Goal: Task Accomplishment & Management: Manage account settings

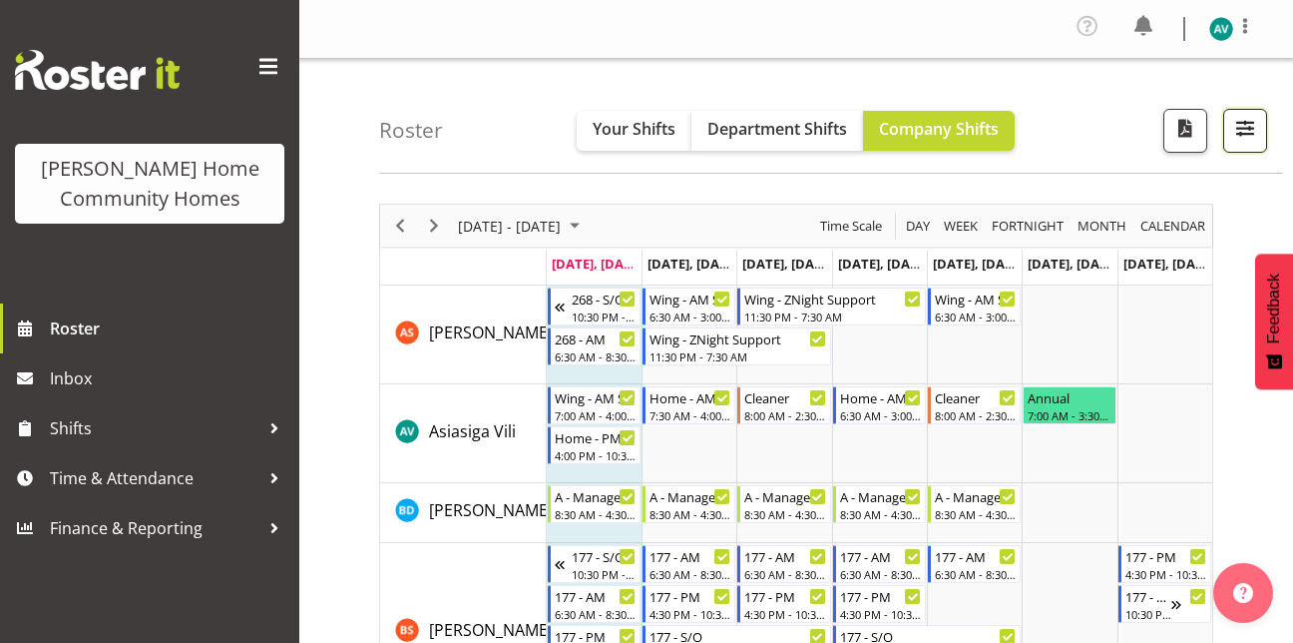
click at [1265, 137] on button "button" at bounding box center [1245, 131] width 44 height 44
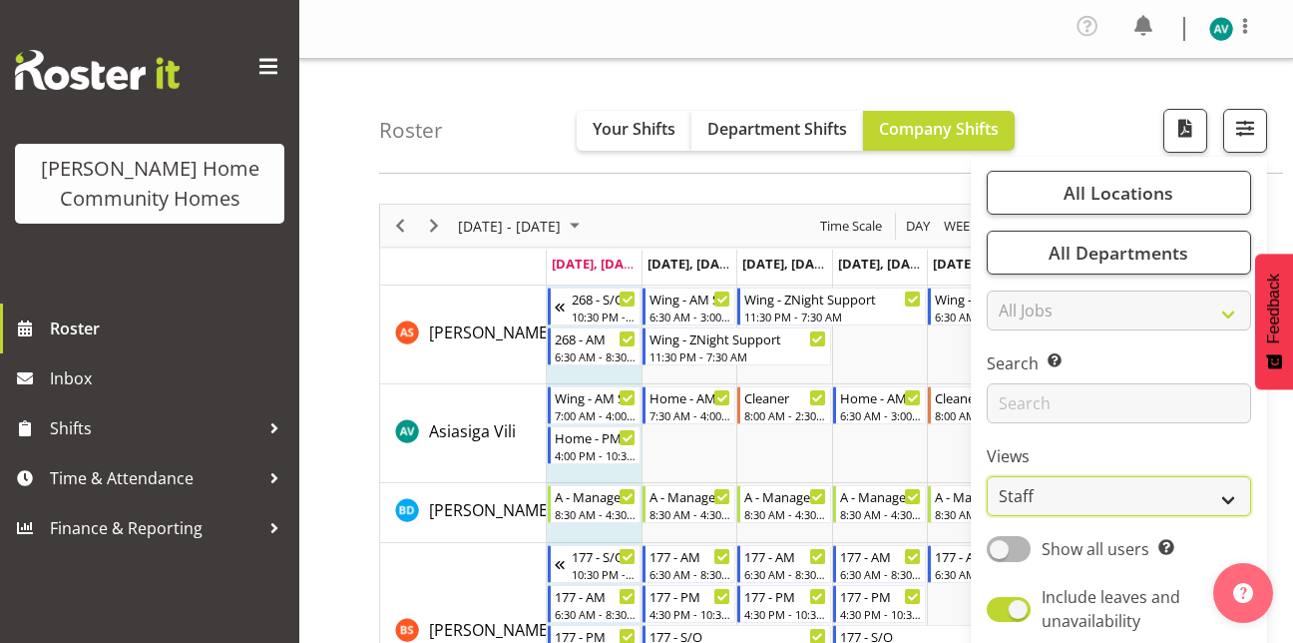
click at [1025, 495] on select "Staff Role Shift - Horizontal Shift - Vertical Staff - Location" at bounding box center [1119, 496] width 264 height 40
select select "role"
click at [988, 476] on select "Staff Role Shift - Horizontal Shift - Vertical Staff - Location" at bounding box center [1119, 496] width 264 height 40
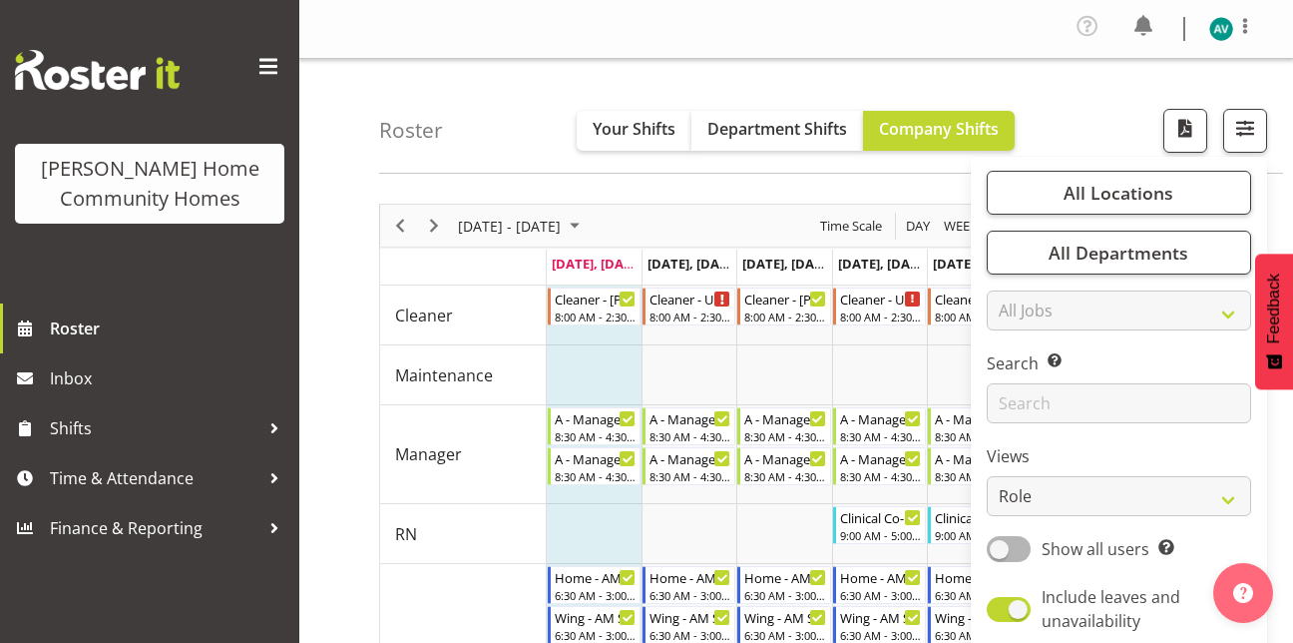
click at [1090, 106] on div "Roster Your Shifts Department Shifts Company Shifts All Locations Clear [STREET…" at bounding box center [831, 116] width 904 height 115
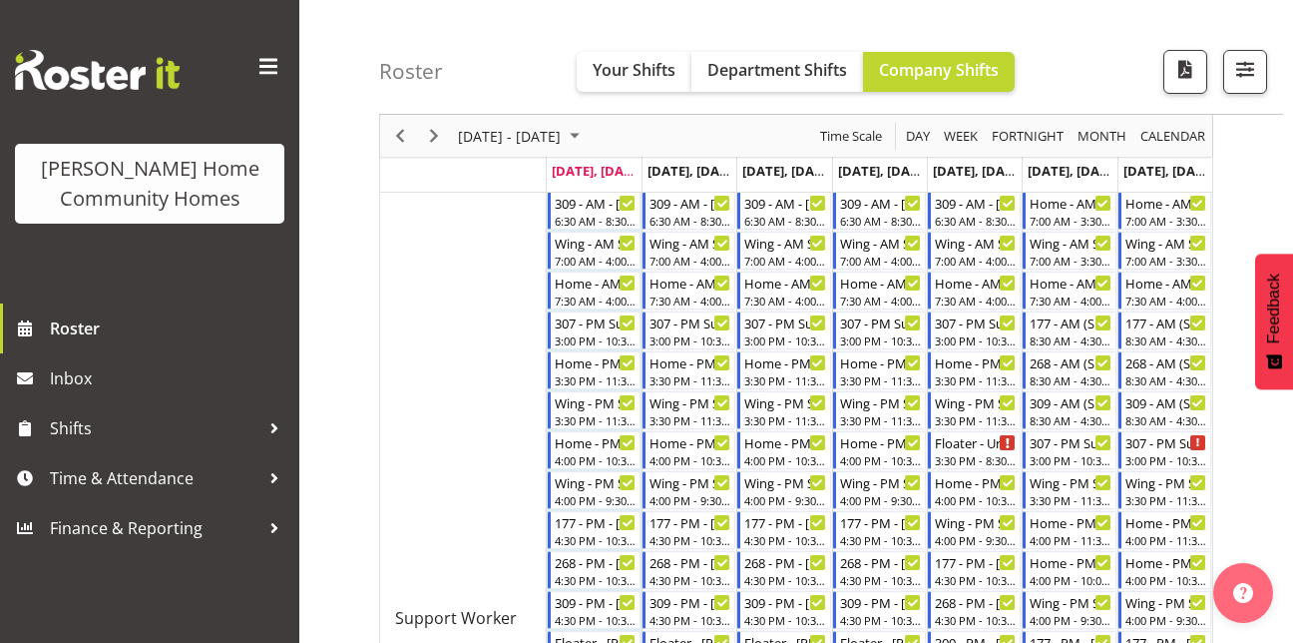
scroll to position [707, 0]
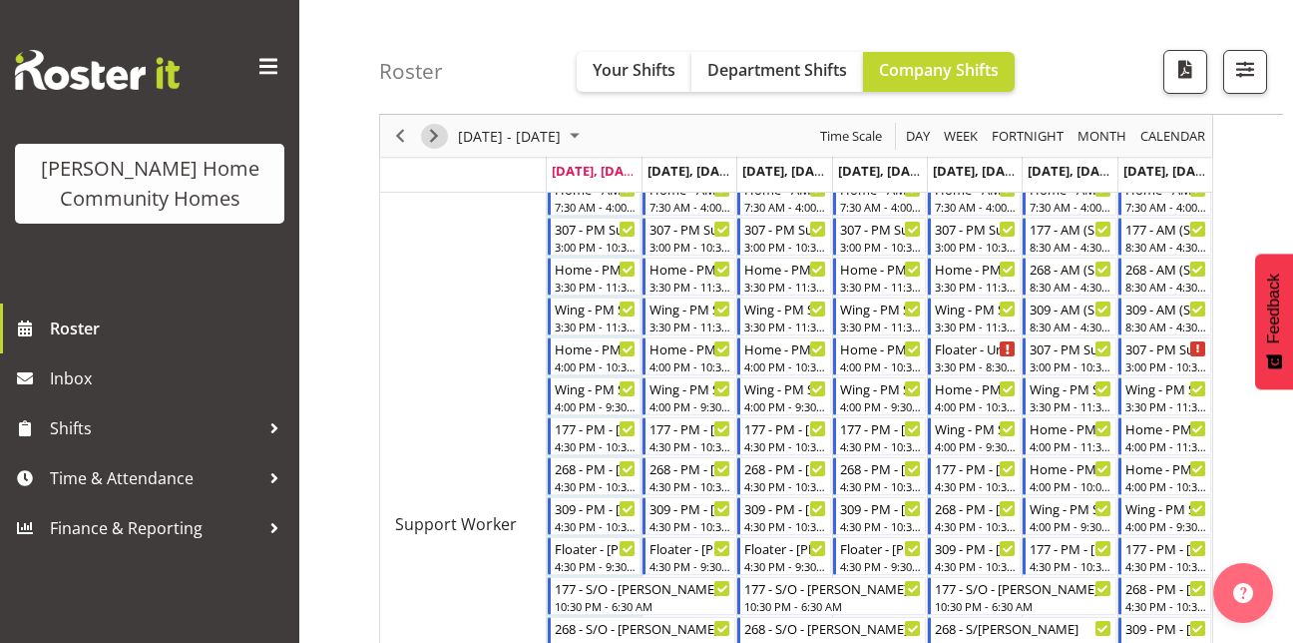
click at [436, 135] on span "Next" at bounding box center [434, 136] width 24 height 25
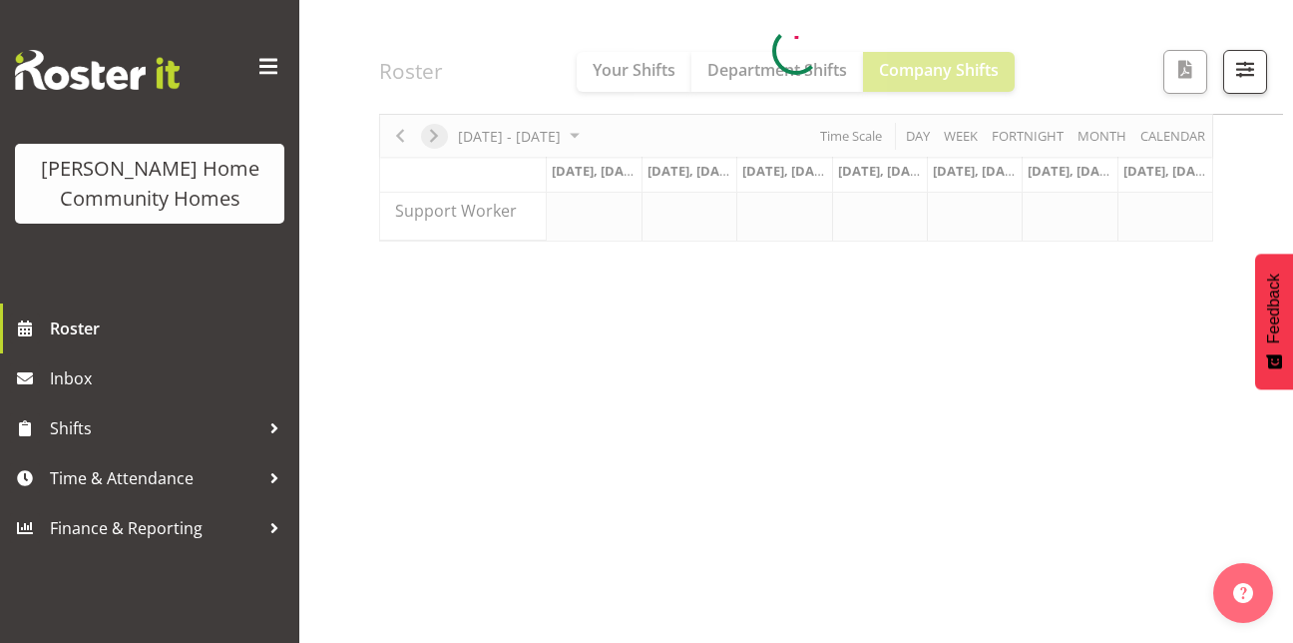
scroll to position [344, 0]
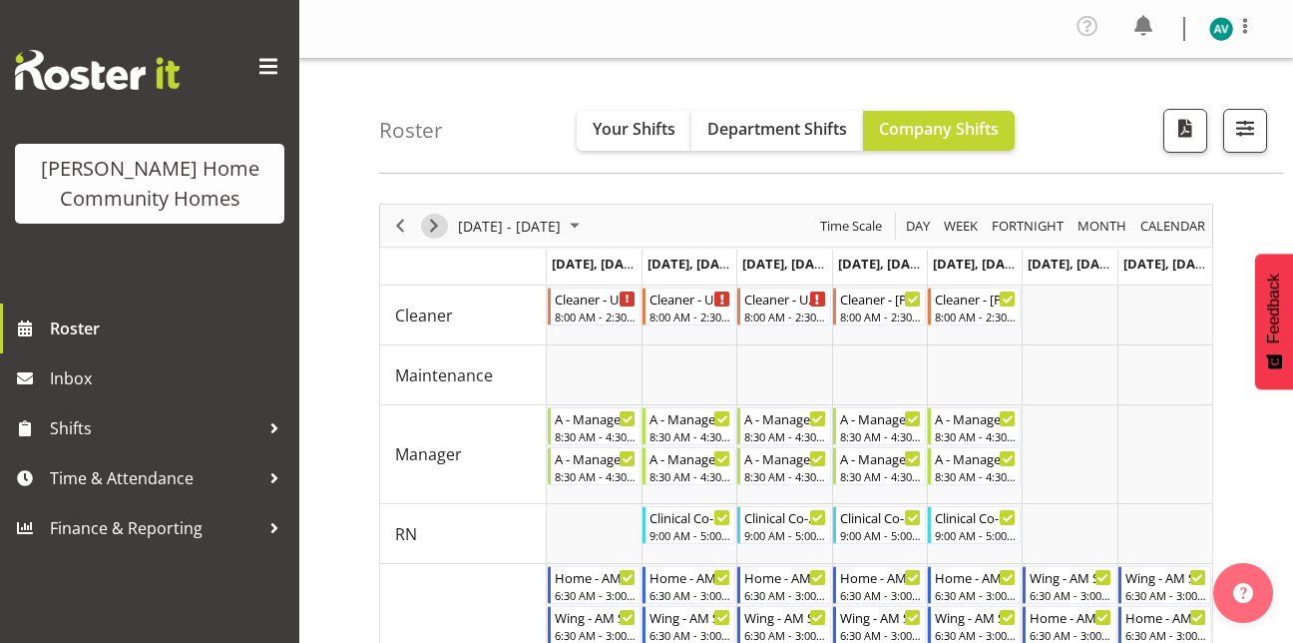
click at [433, 226] on span "Next" at bounding box center [434, 226] width 24 height 25
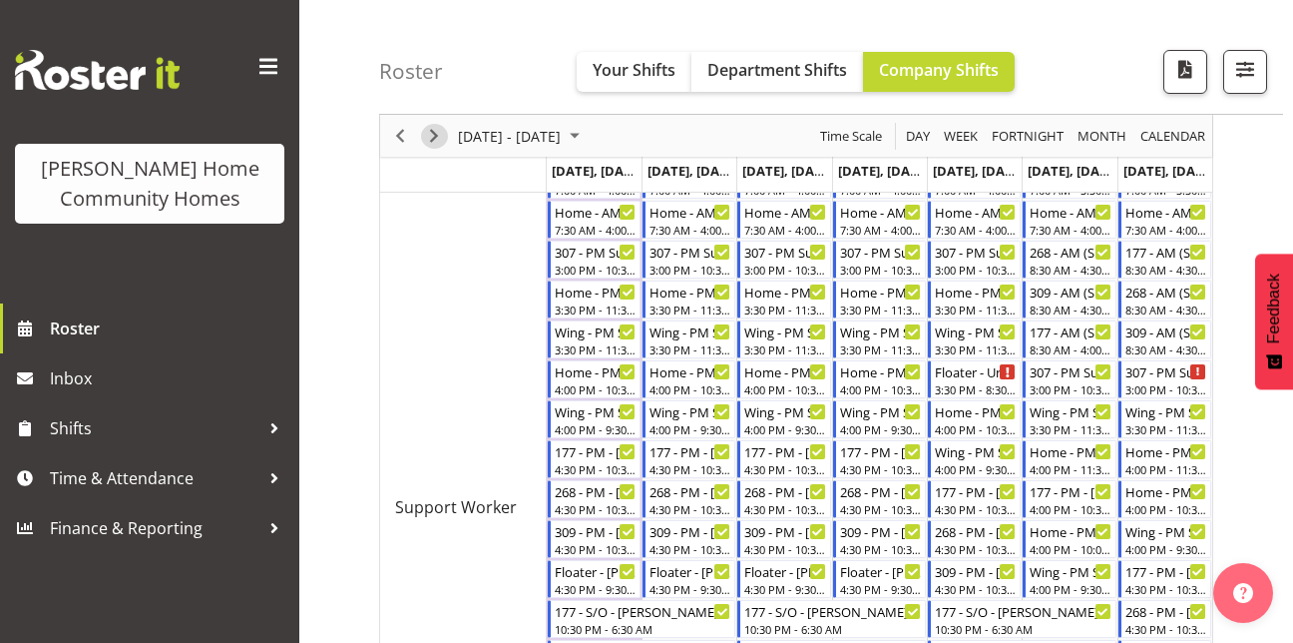
scroll to position [686, 0]
click at [433, 142] on span "Next" at bounding box center [434, 136] width 24 height 25
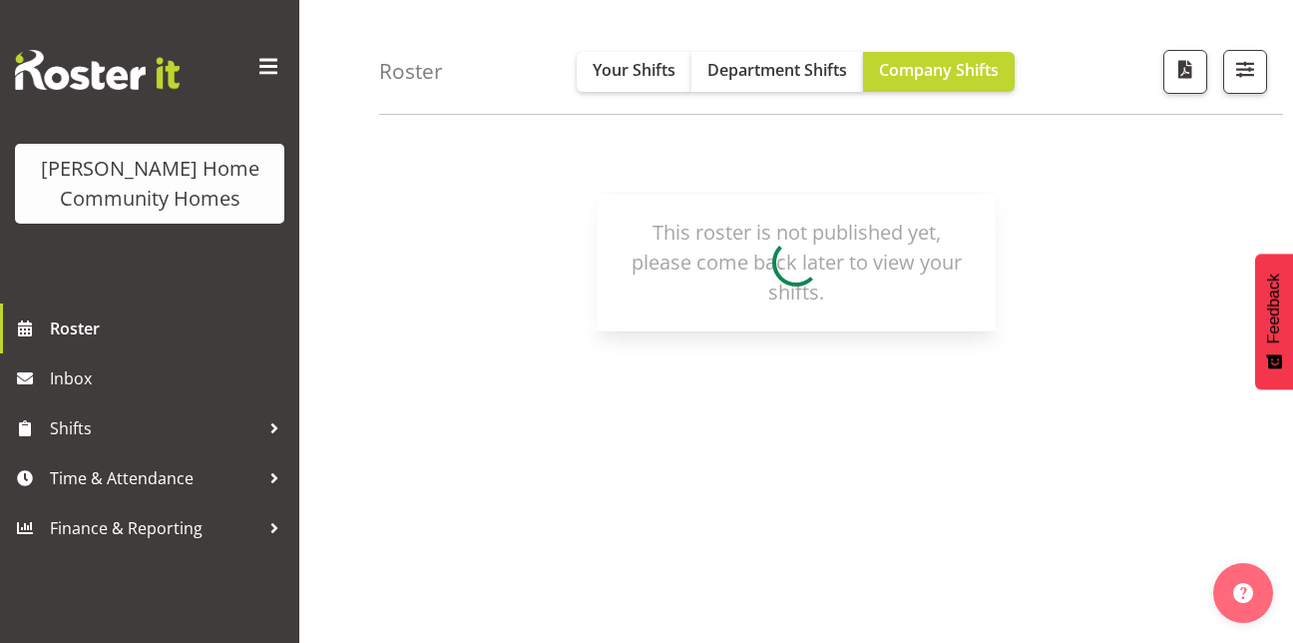
scroll to position [109, 0]
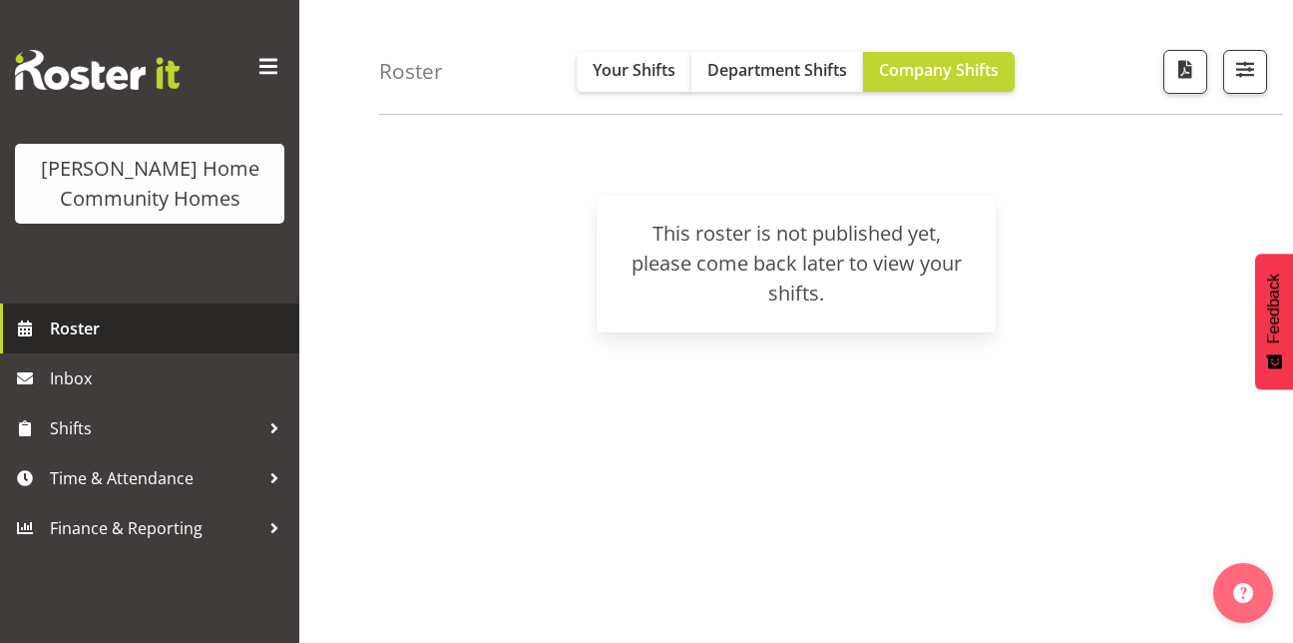
click at [173, 343] on span "Roster" at bounding box center [169, 328] width 239 height 30
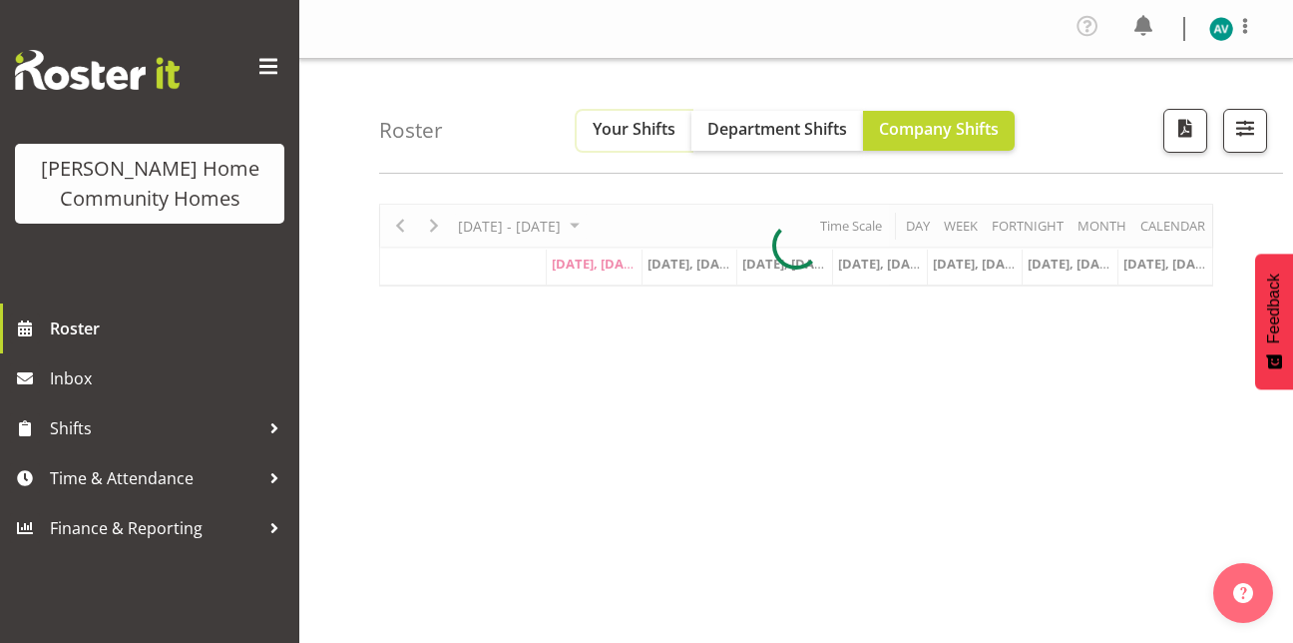
click at [639, 115] on button "Your Shifts" at bounding box center [634, 131] width 115 height 40
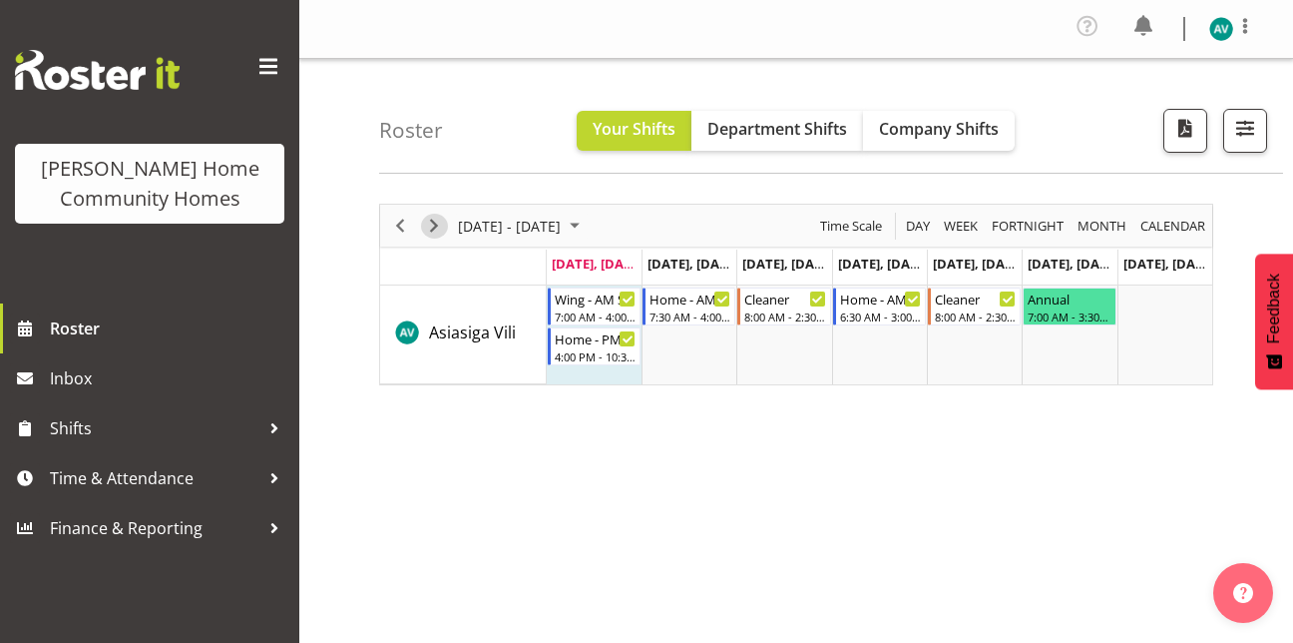
click at [432, 219] on span "Next" at bounding box center [434, 226] width 24 height 25
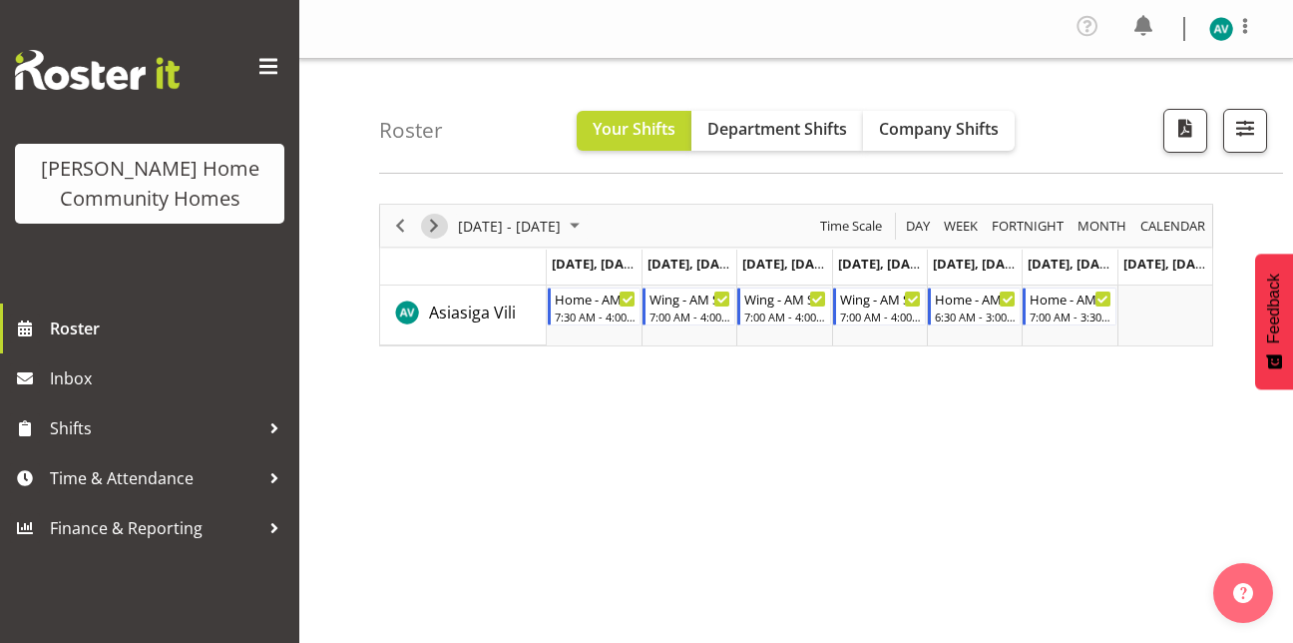
click at [434, 233] on span "Next" at bounding box center [434, 226] width 24 height 25
click at [872, 461] on div "September 22 - 28, 2025 Today Day Week Fortnight Month calendar Month Agenda Ti…" at bounding box center [836, 588] width 914 height 798
click at [833, 394] on div "September 22 - 28, 2025 Today Day Week Fortnight Month calendar Month Agenda Ti…" at bounding box center [836, 588] width 914 height 798
click at [1258, 111] on button "button" at bounding box center [1245, 131] width 44 height 44
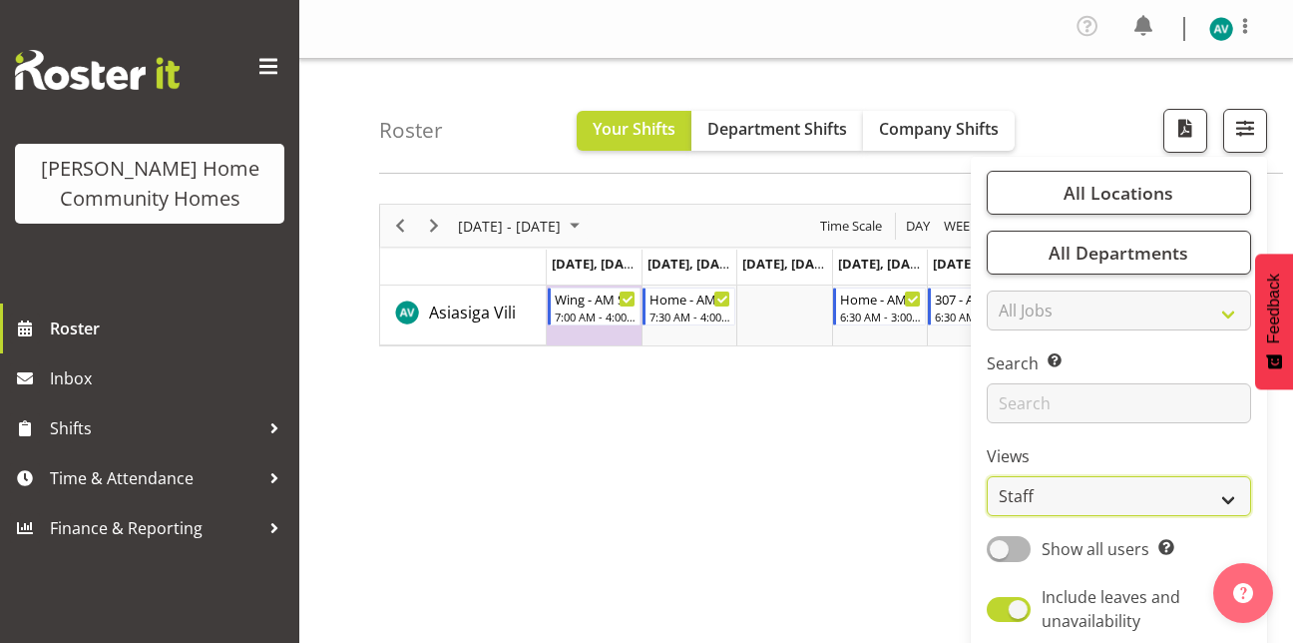
click at [1047, 495] on select "Staff Role Shift - Horizontal Shift - Vertical Staff - Location" at bounding box center [1119, 496] width 264 height 40
select select "role"
click at [988, 476] on select "Staff Role Shift - Horizontal Shift - Vertical Staff - Location" at bounding box center [1119, 496] width 264 height 40
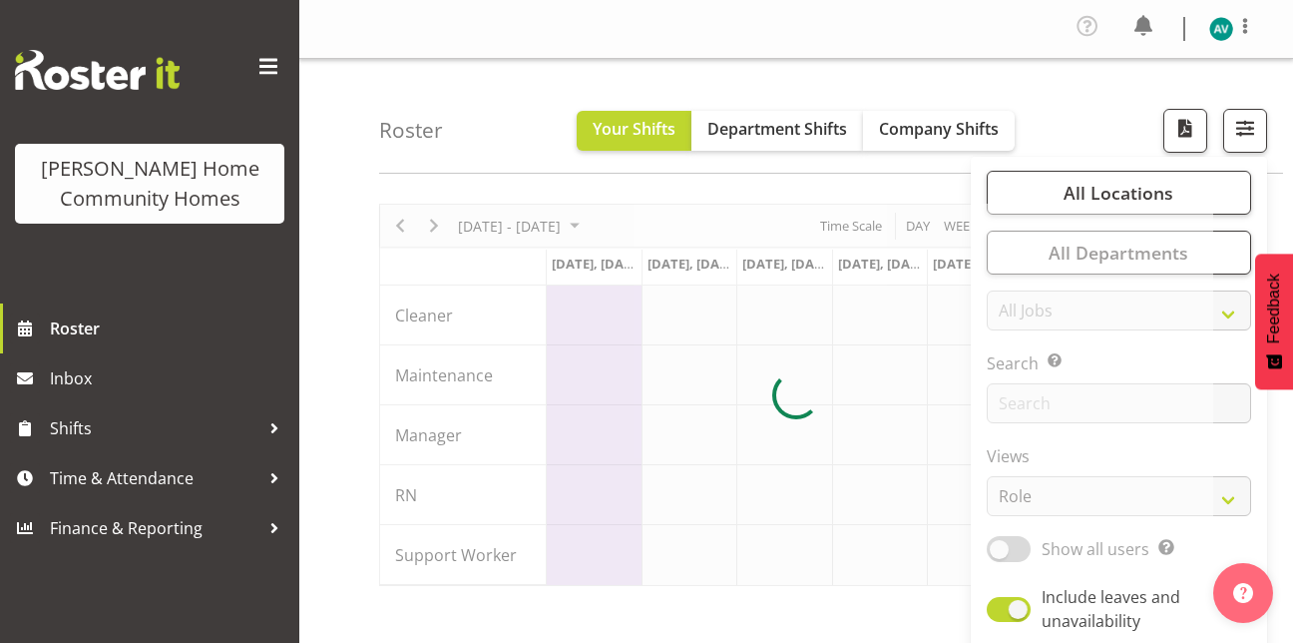
click at [1071, 100] on div "Roster Your Shifts Department Shifts Company Shifts All Locations Clear [STREET…" at bounding box center [831, 116] width 904 height 115
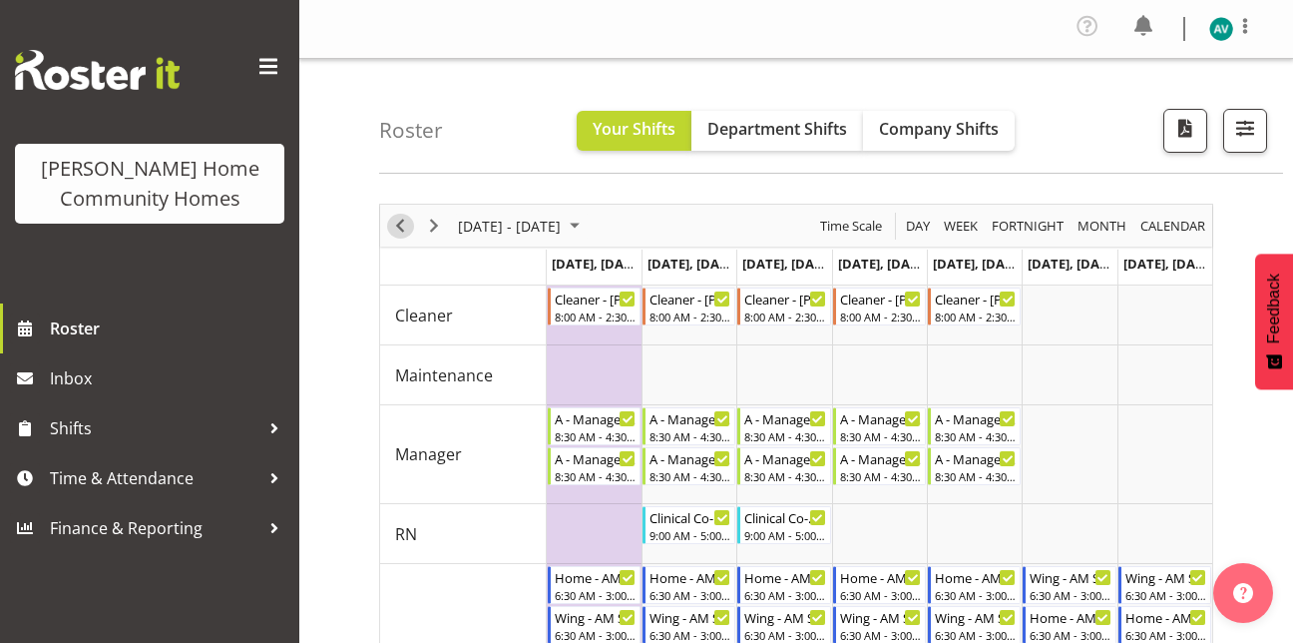
click at [407, 230] on span "Previous" at bounding box center [400, 226] width 24 height 25
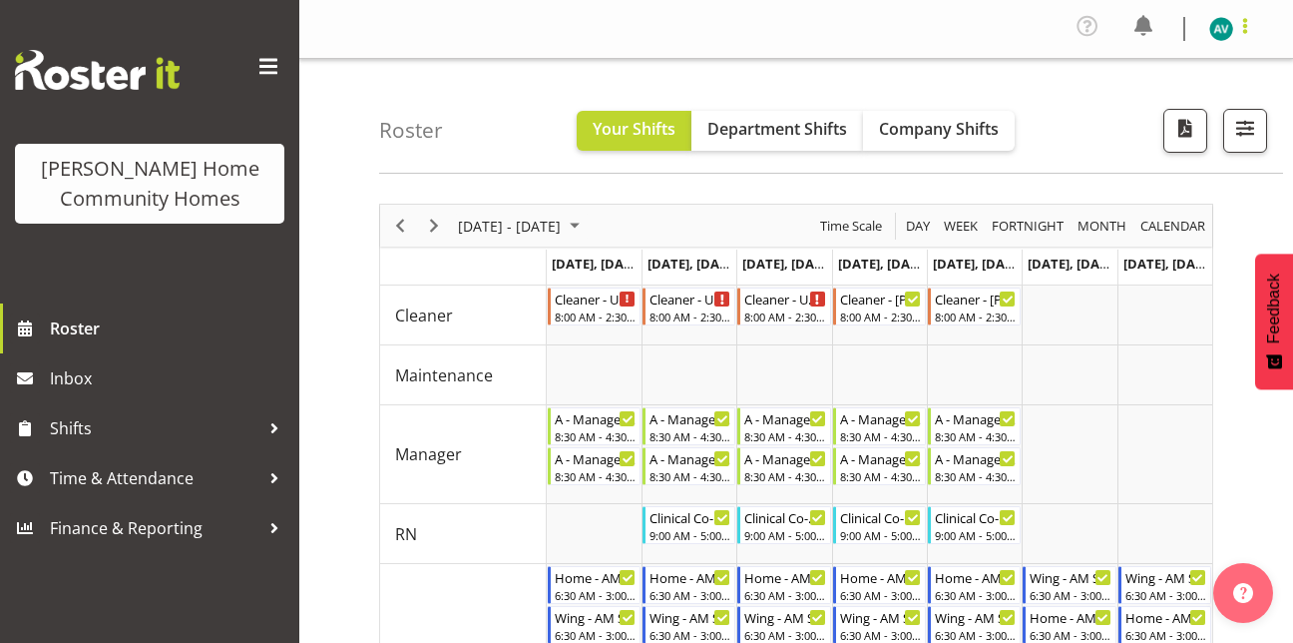
click at [1242, 24] on span at bounding box center [1245, 26] width 24 height 24
click at [1105, 106] on link "Log Out" at bounding box center [1162, 110] width 192 height 36
